Goal: Find specific page/section: Find specific page/section

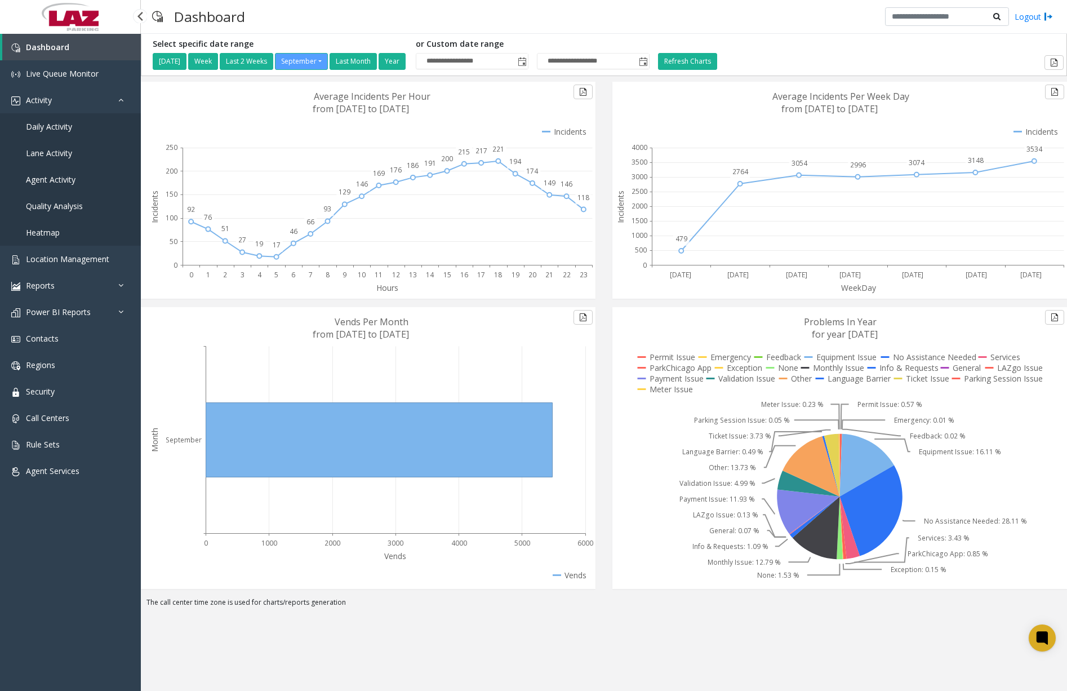
click at [54, 136] on link "Daily Activity" at bounding box center [70, 126] width 141 height 26
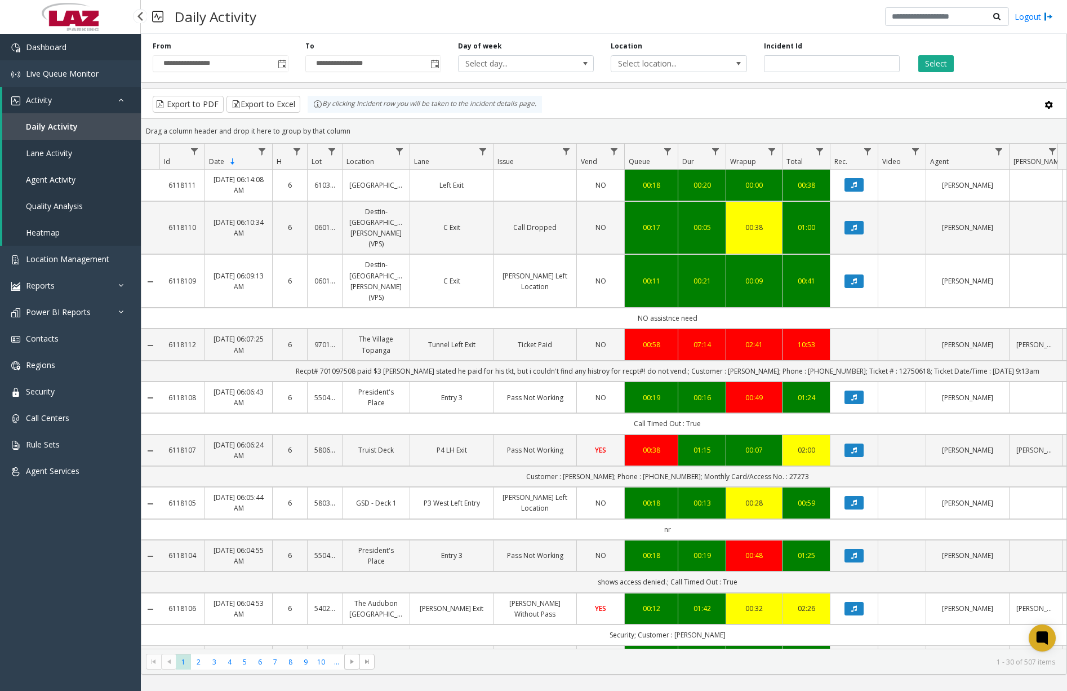
click at [80, 42] on link "Dashboard" at bounding box center [70, 47] width 141 height 26
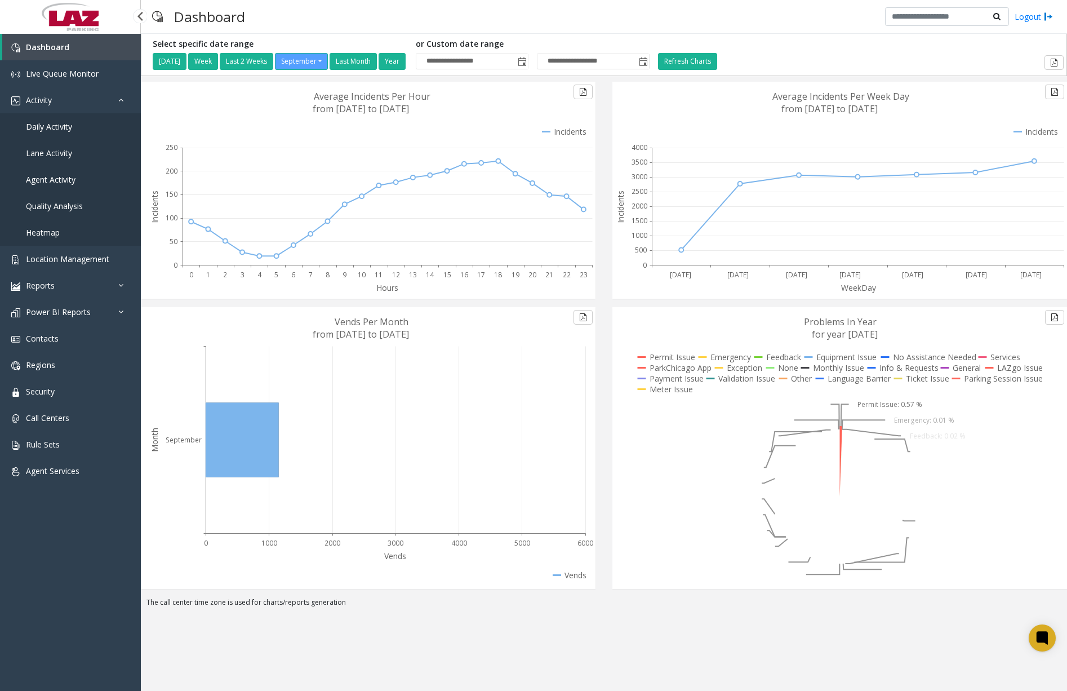
click at [64, 128] on span "Daily Activity" at bounding box center [49, 126] width 46 height 11
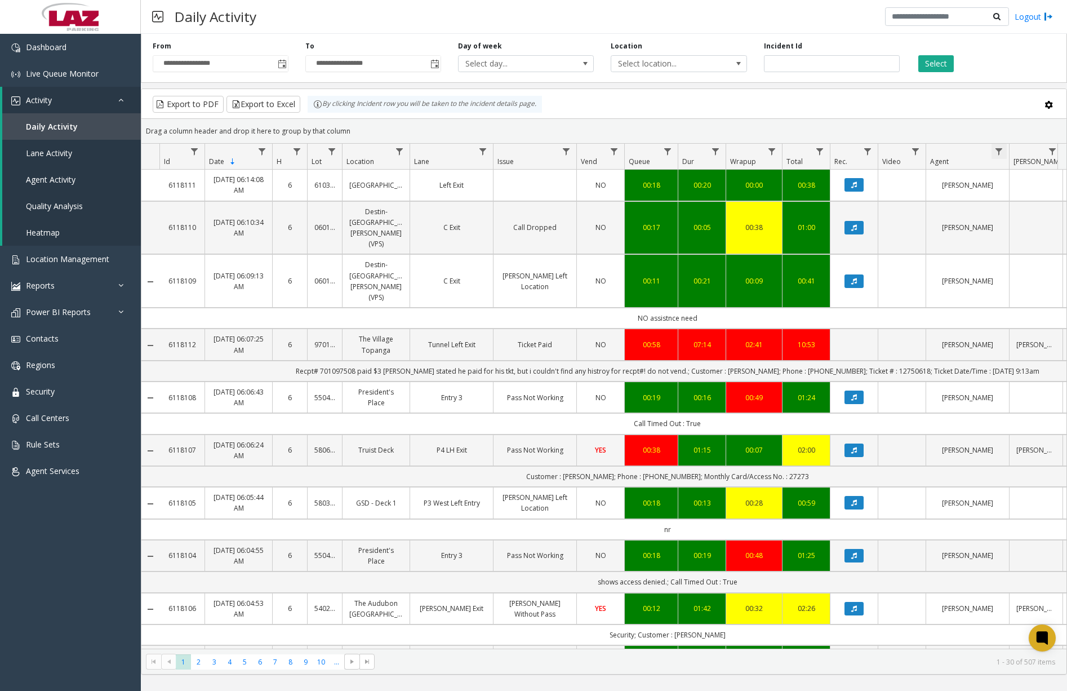
click at [998, 154] on span "Data table" at bounding box center [998, 151] width 9 height 9
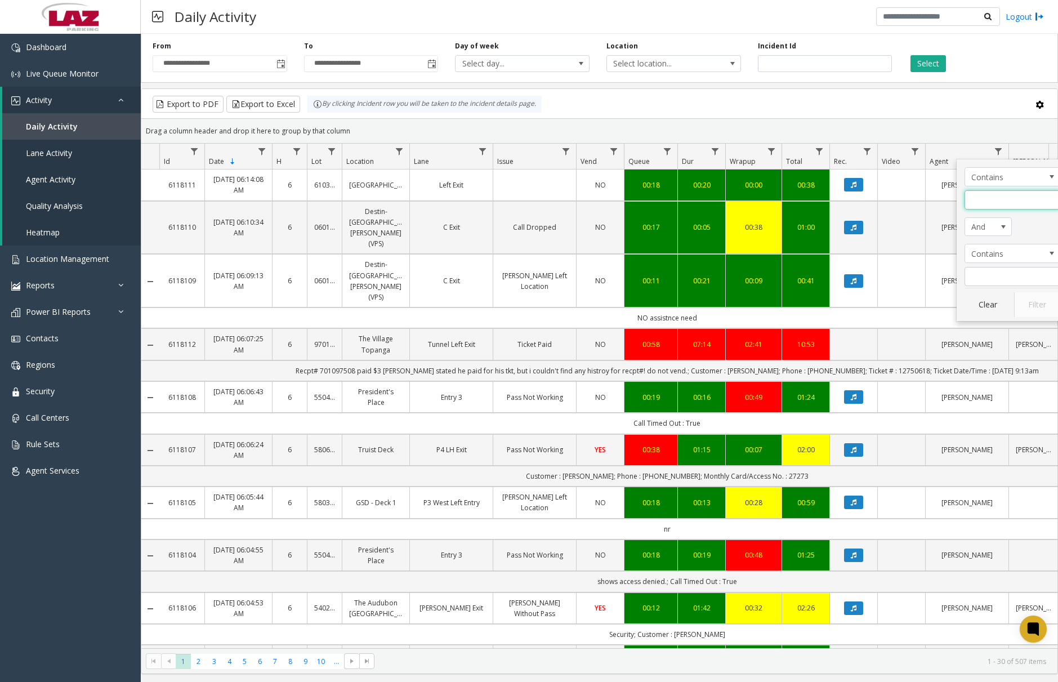
click at [998, 204] on input "Agent Filter" at bounding box center [1013, 199] width 96 height 19
type input "****"
click at [1035, 300] on button "Filter" at bounding box center [1037, 304] width 46 height 25
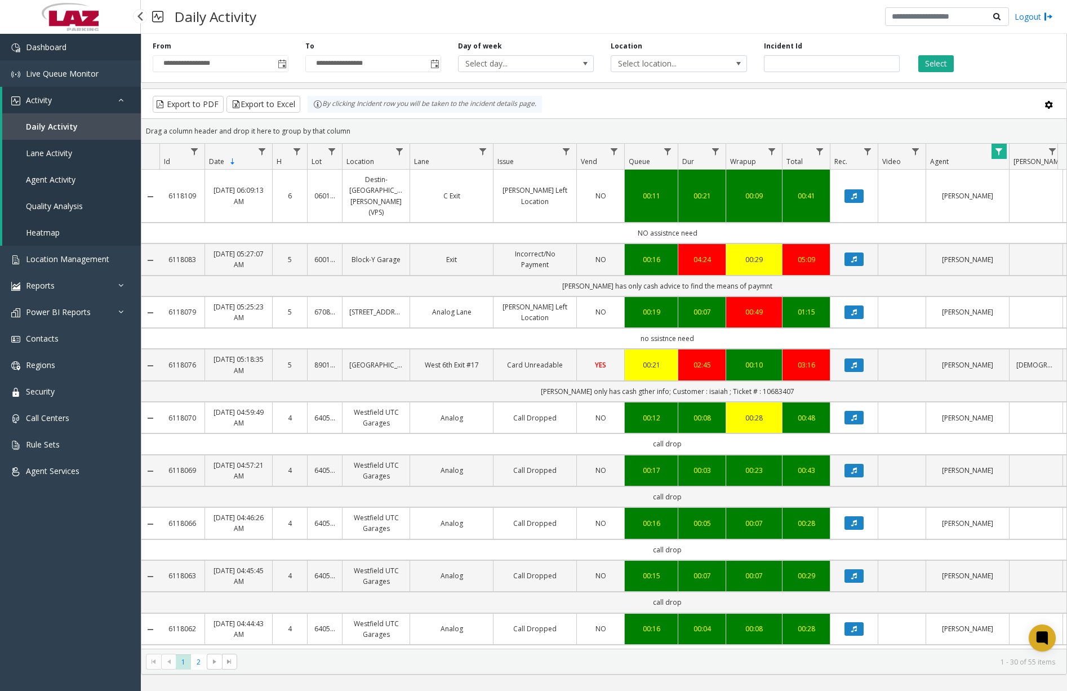
click at [92, 46] on link "Dashboard" at bounding box center [70, 47] width 141 height 26
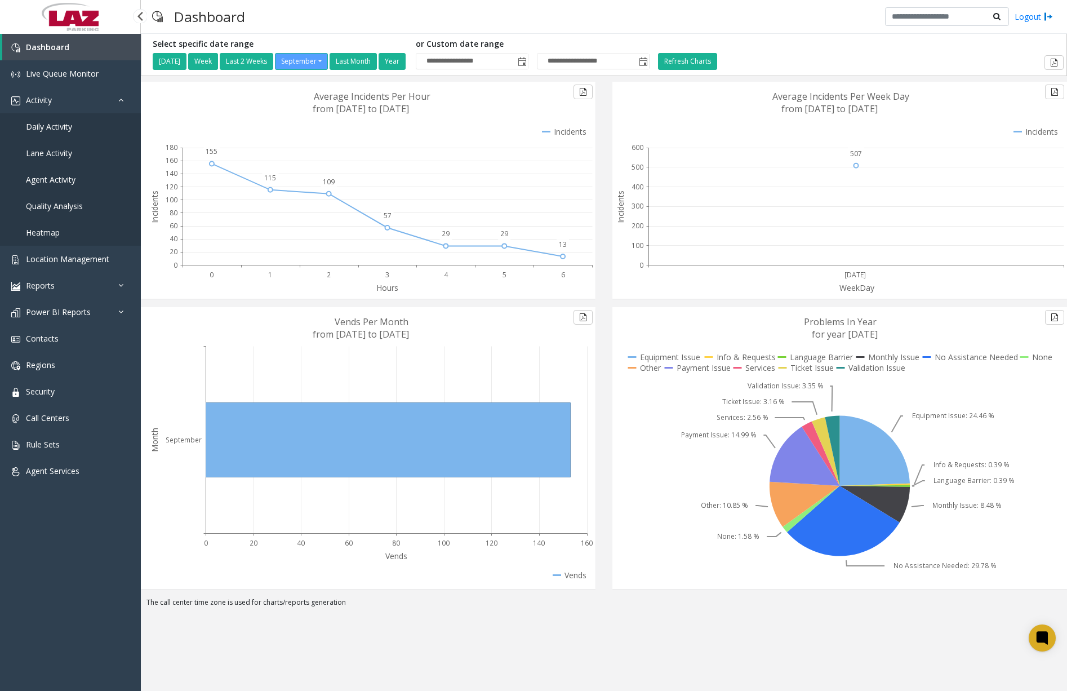
click at [72, 123] on span "Daily Activity" at bounding box center [49, 126] width 46 height 11
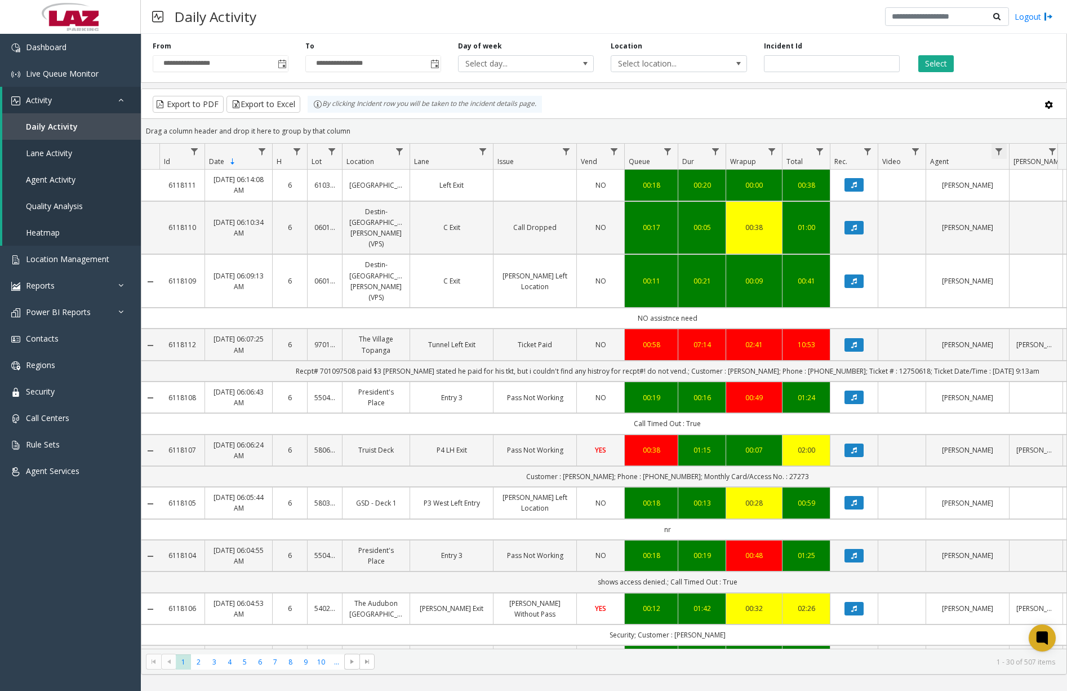
click at [1000, 147] on span "Data table" at bounding box center [998, 151] width 9 height 9
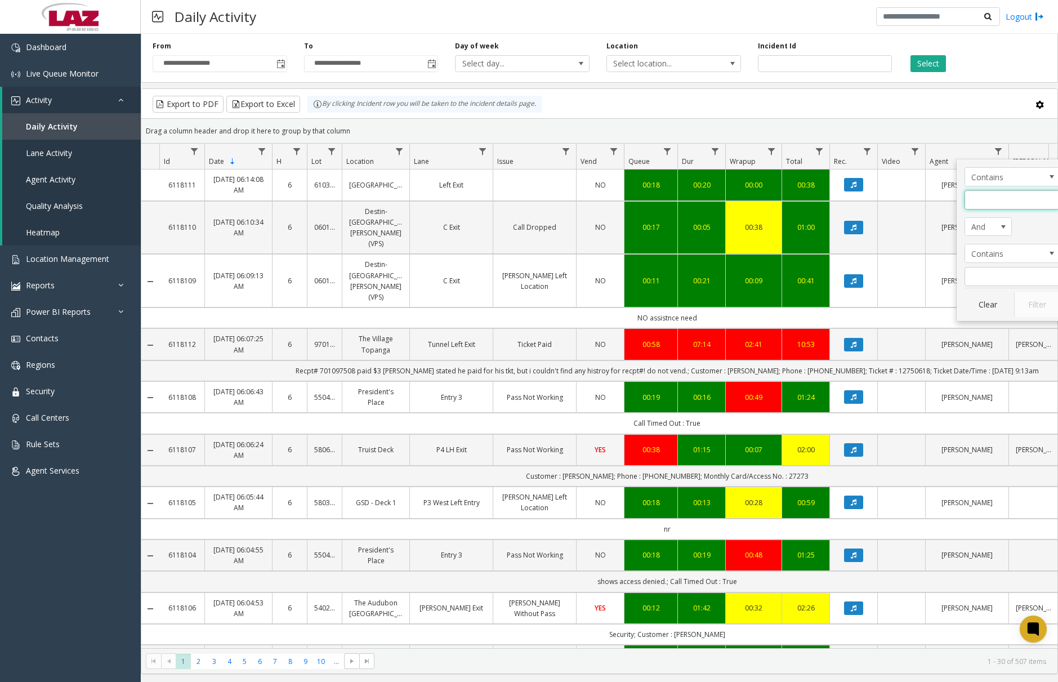
click at [999, 198] on input "Agent Filter" at bounding box center [1013, 199] width 96 height 19
type input "*********"
click at [1039, 304] on button "Filter" at bounding box center [1037, 304] width 46 height 25
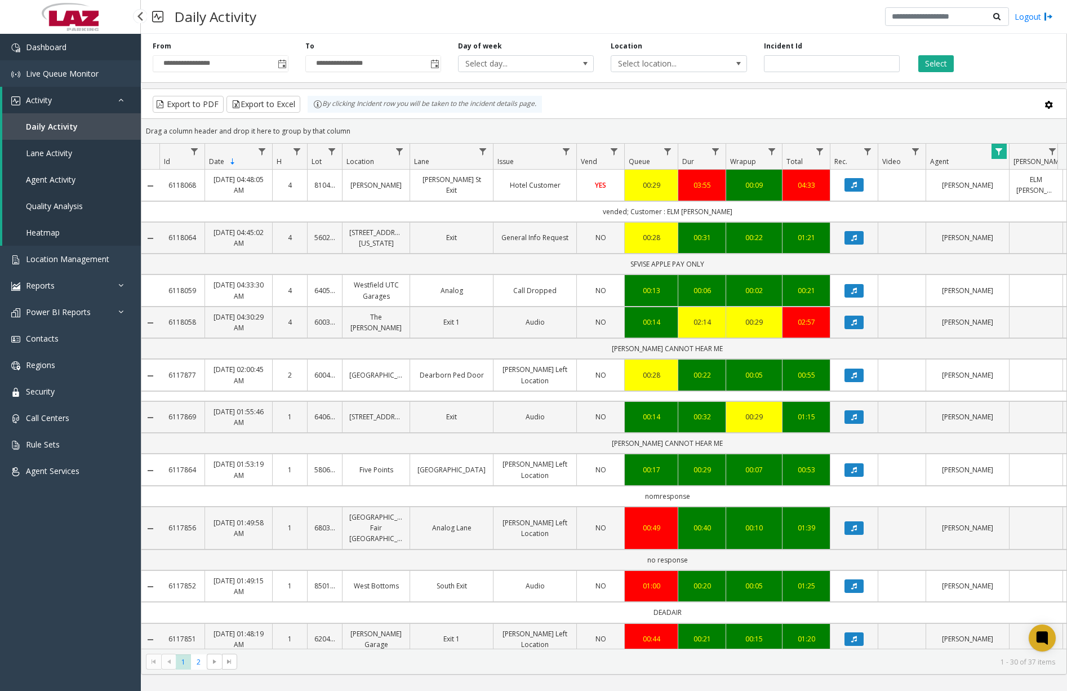
click at [83, 51] on link "Dashboard" at bounding box center [70, 47] width 141 height 26
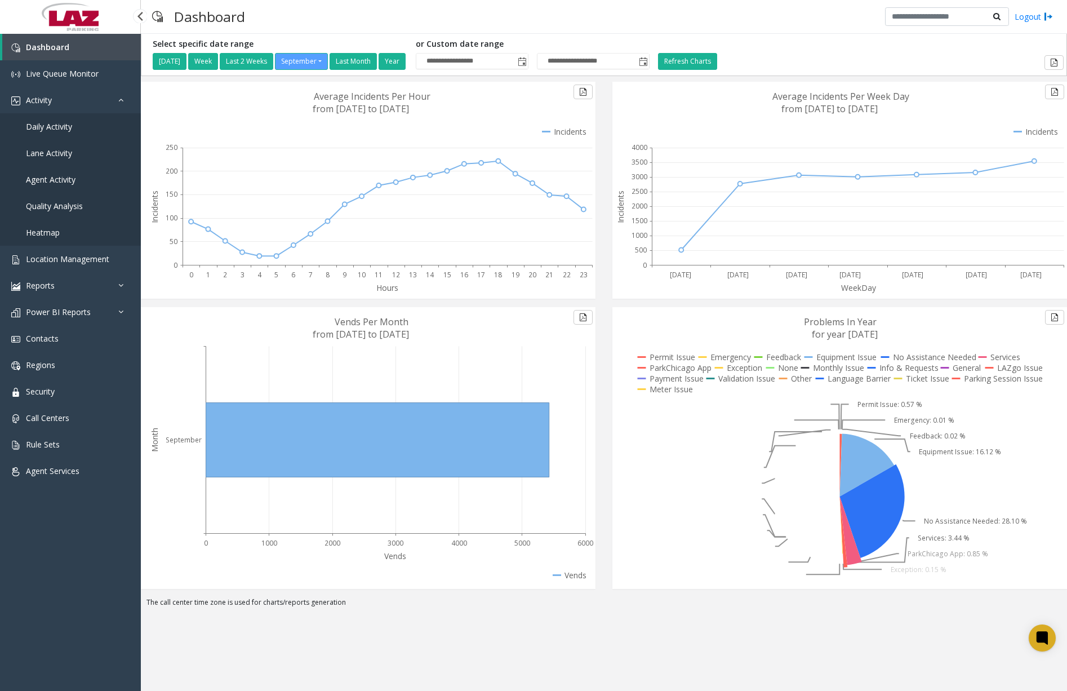
click at [68, 129] on span "Daily Activity" at bounding box center [49, 126] width 46 height 11
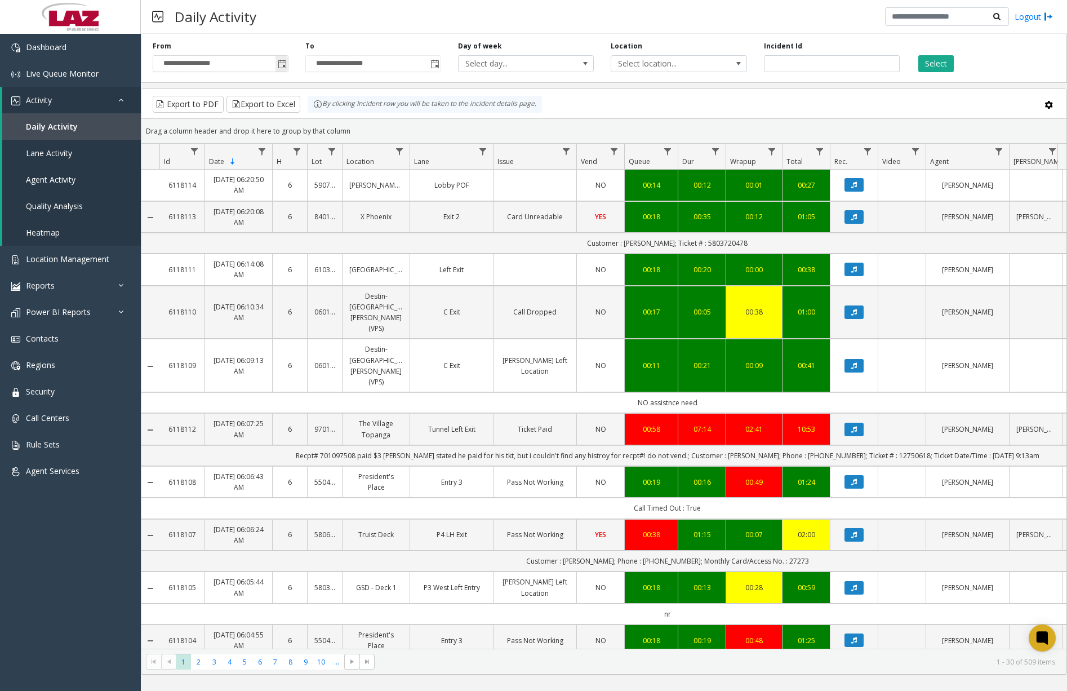
click at [281, 63] on span "Toggle popup" at bounding box center [282, 64] width 9 height 9
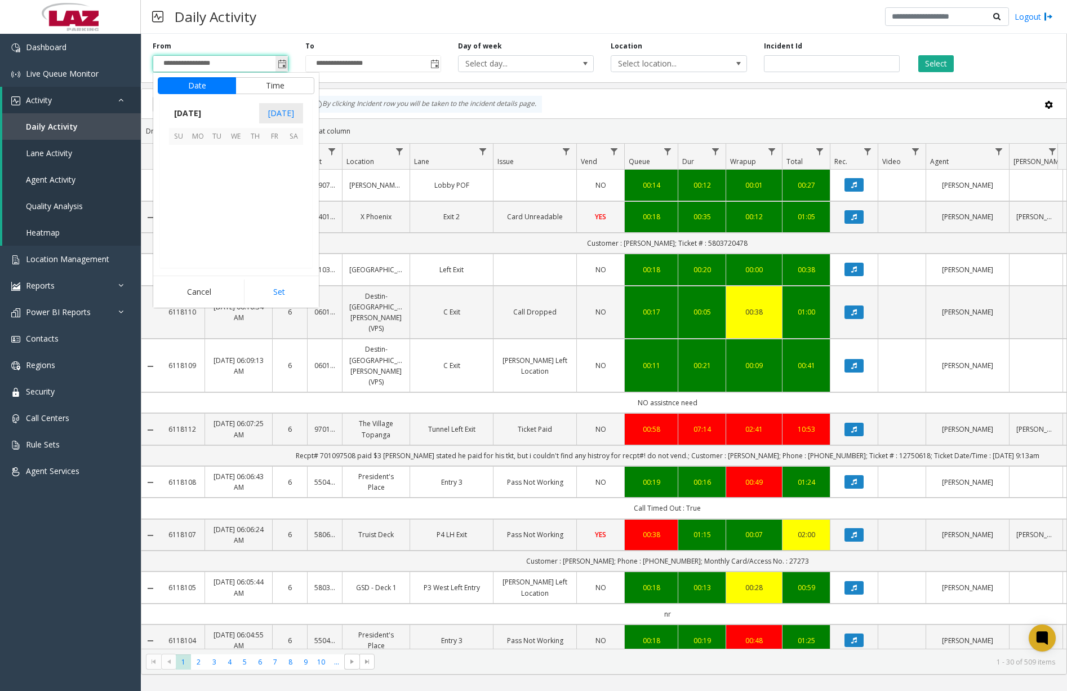
scroll to position [202150, 0]
click at [294, 34] on div "**********" at bounding box center [604, 56] width 926 height 54
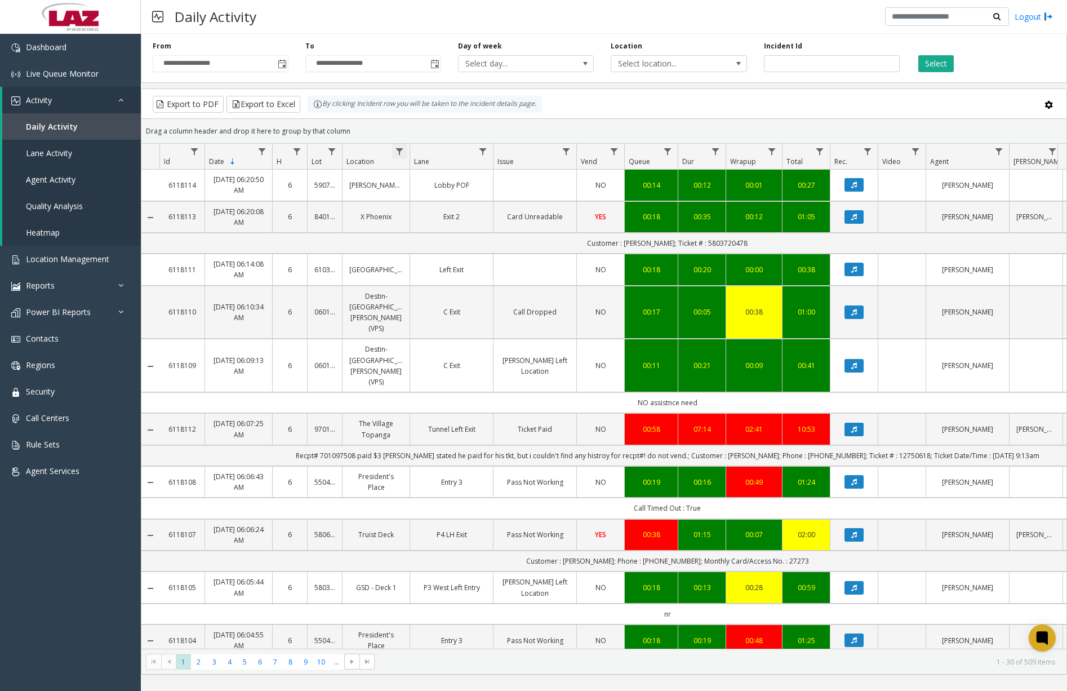
click at [403, 149] on span "Data table" at bounding box center [399, 151] width 9 height 9
click at [417, 194] on input "Location Filter" at bounding box center [448, 199] width 96 height 19
type input "******"
click at [452, 301] on button "Filter" at bounding box center [473, 304] width 46 height 25
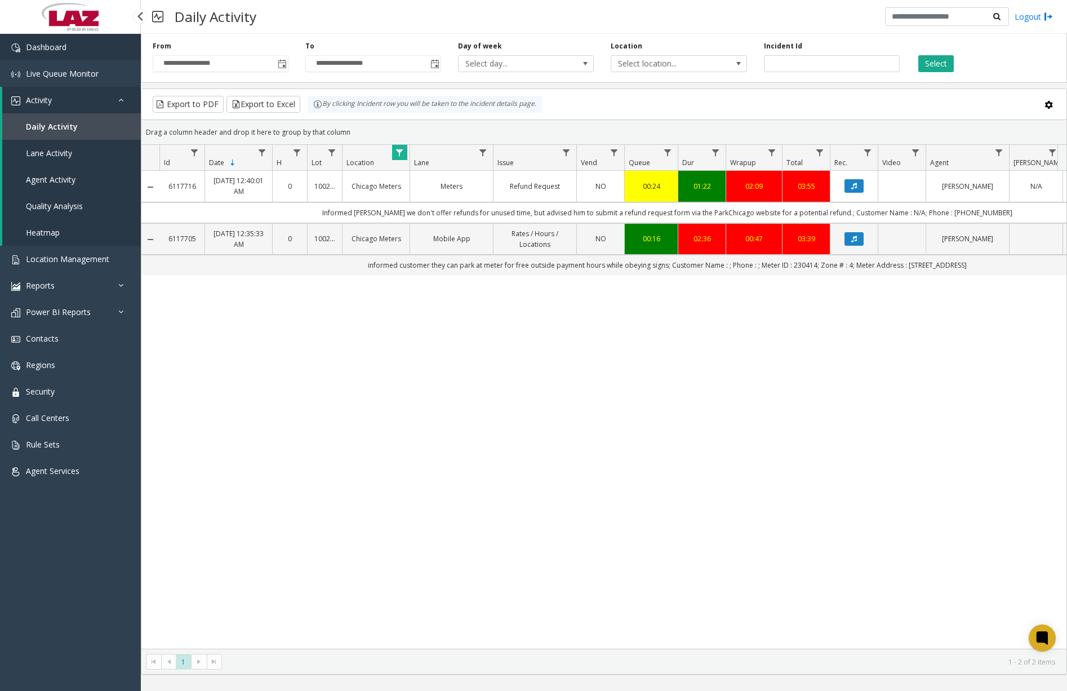
click at [51, 53] on link "Dashboard" at bounding box center [70, 47] width 141 height 26
